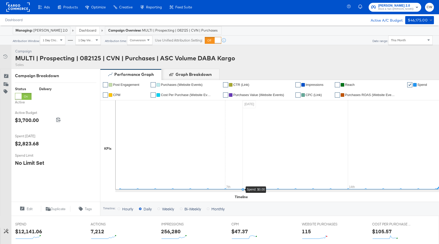
scroll to position [143, 0]
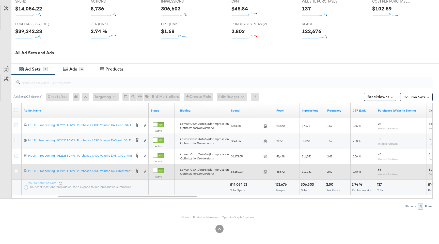
scroll to position [222, 0]
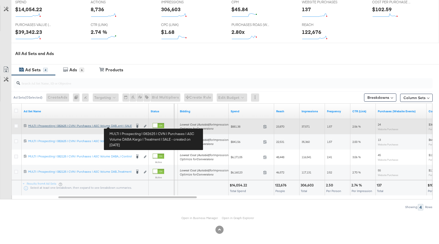
click at [123, 126] on div "MULTI | Prospecting | 082625 | CVN | Purchases | ASC Volume DABA Kargo | Treatm…" at bounding box center [80, 126] width 104 height 4
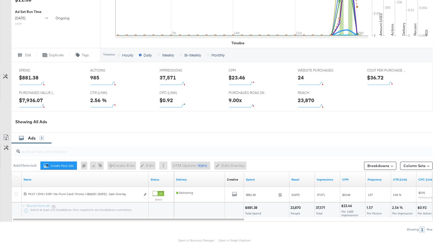
scroll to position [195, 0]
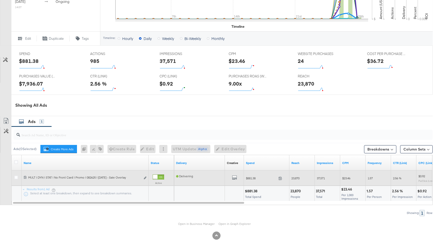
click at [238, 177] on div "All Previews" at bounding box center [234, 178] width 15 height 6
click at [237, 177] on div "All Previews" at bounding box center [234, 178] width 15 height 6
click at [236, 177] on icon "default" at bounding box center [234, 177] width 5 height 5
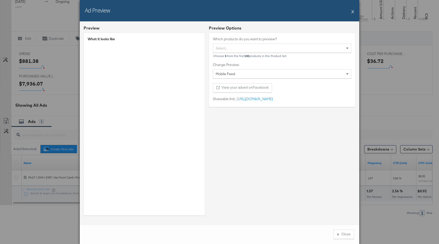
click at [352, 12] on button "X" at bounding box center [353, 11] width 3 height 10
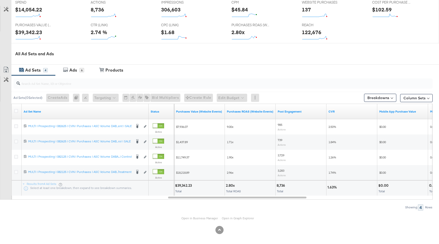
scroll to position [143, 0]
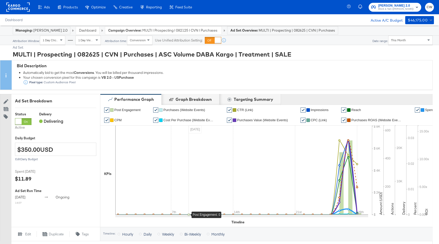
scroll to position [202, 0]
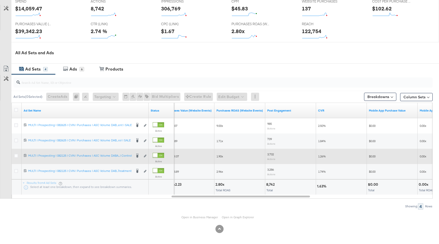
scroll to position [222, 0]
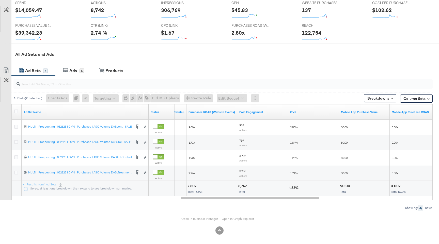
scroll to position [220, 0]
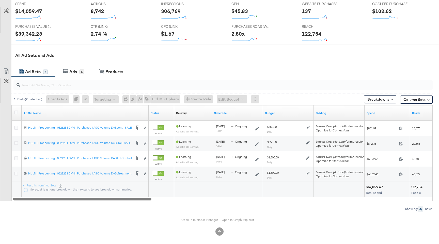
drag, startPoint x: 267, startPoint y: 198, endPoint x: 37, endPoint y: 207, distance: 230.2
click at [37, 207] on div "Ad Sets ( 0 Selected) Create Ads At least one ad set must be selected 0 Rename …" at bounding box center [216, 144] width 433 height 135
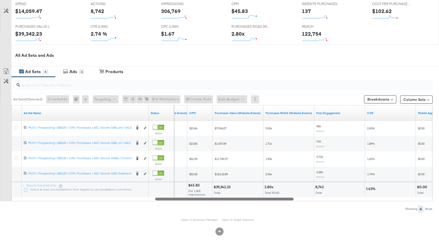
drag, startPoint x: 213, startPoint y: 198, endPoint x: 268, endPoint y: 196, distance: 54.7
click at [268, 196] on div at bounding box center [224, 198] width 139 height 4
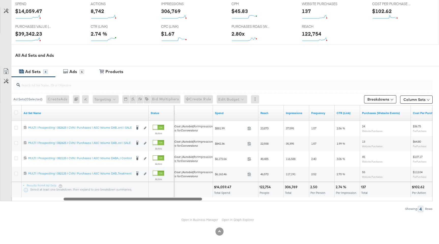
drag, startPoint x: 263, startPoint y: 196, endPoint x: 172, endPoint y: 195, distance: 91.5
click at [172, 195] on div "Ad Set Name Status Bidding Spend Reach Impressions Frequency CTR (Link) Purchas…" at bounding box center [221, 153] width 421 height 96
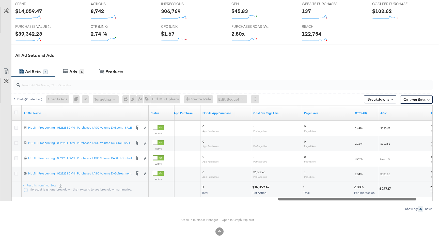
drag, startPoint x: 175, startPoint y: 199, endPoint x: 389, endPoint y: 210, distance: 214.6
click at [389, 210] on div "Ad Sets ( 0 Selected) Create Ads At least one ad set must be selected 0 Rename …" at bounding box center [216, 144] width 433 height 135
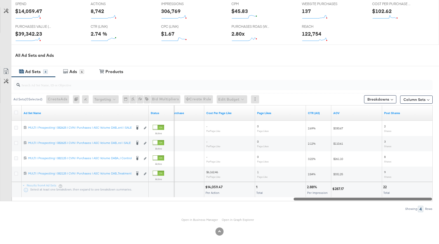
drag, startPoint x: 390, startPoint y: 199, endPoint x: 412, endPoint y: 199, distance: 21.6
click at [412, 199] on div at bounding box center [363, 198] width 139 height 4
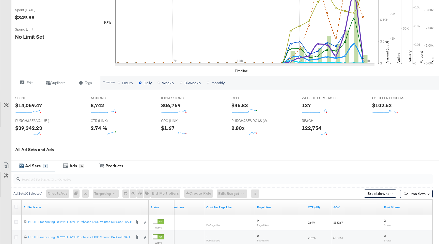
scroll to position [0, 0]
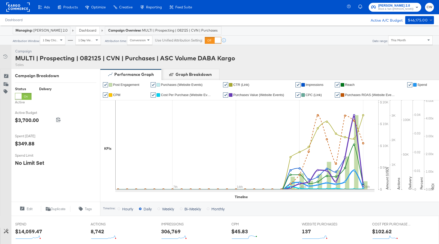
click at [414, 42] on div "This Month" at bounding box center [411, 40] width 44 height 9
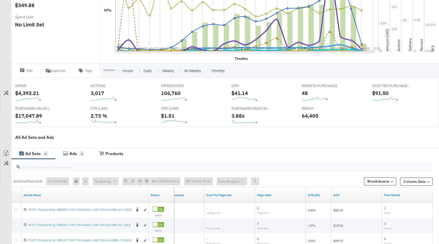
scroll to position [222, 0]
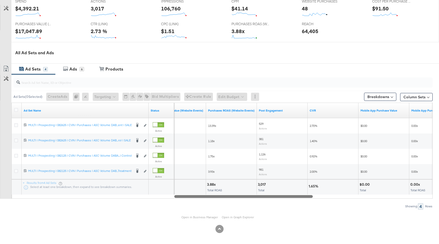
drag, startPoint x: 302, startPoint y: 195, endPoint x: 183, endPoint y: 188, distance: 119.4
click at [183, 188] on div "Ad Set Name Status Purchases Value (Website Events) Purchases ROAS (Website Eve…" at bounding box center [221, 150] width 421 height 96
